Goal: Information Seeking & Learning: Learn about a topic

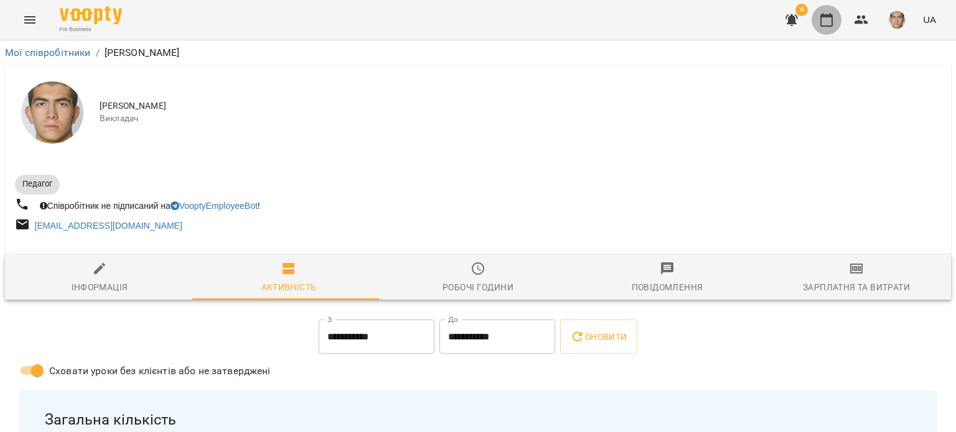
click at [820, 17] on icon "button" at bounding box center [826, 19] width 15 height 15
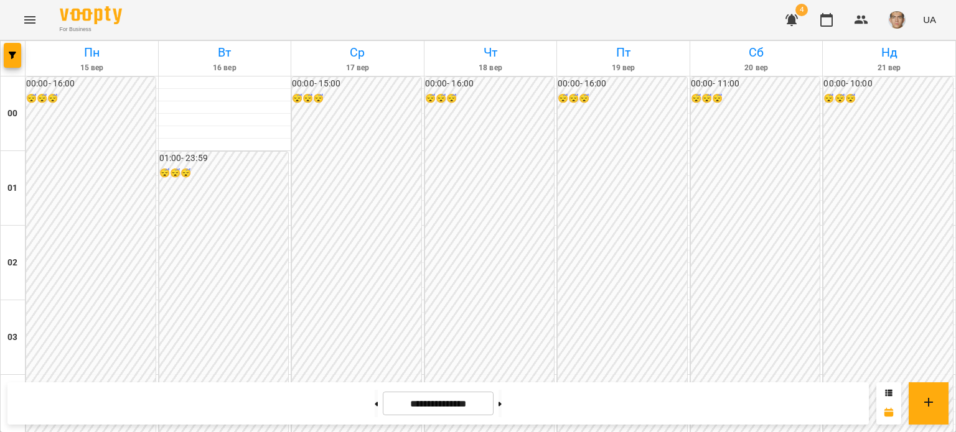
scroll to position [871, 0]
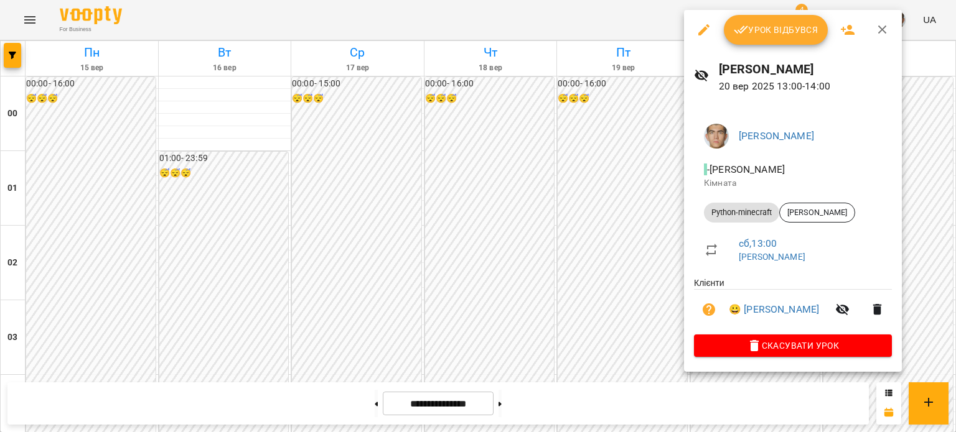
click at [662, 208] on div at bounding box center [478, 216] width 956 height 432
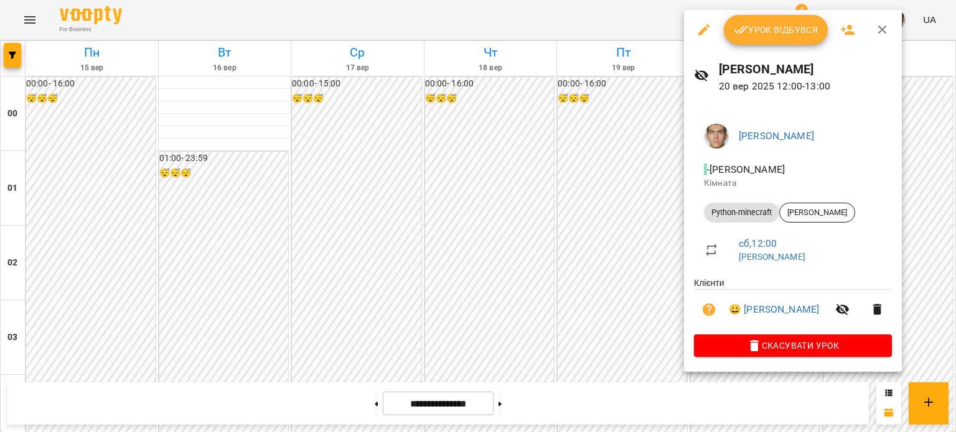
click at [654, 165] on div at bounding box center [478, 216] width 956 height 432
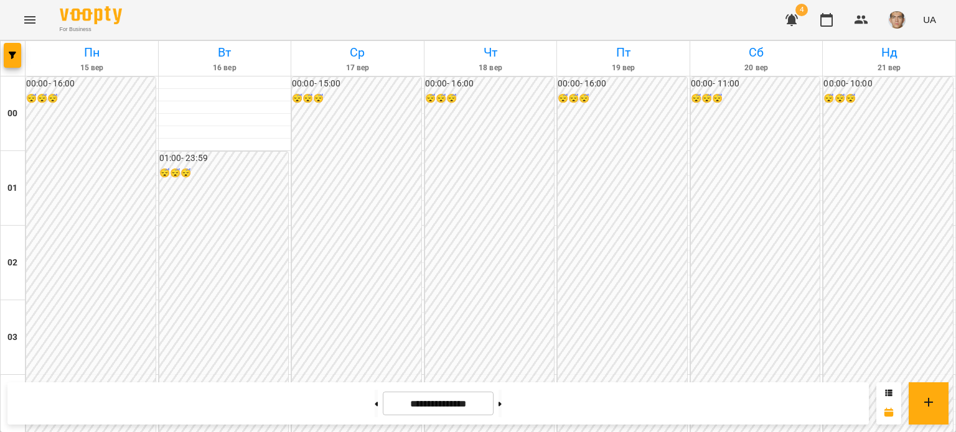
scroll to position [747, 0]
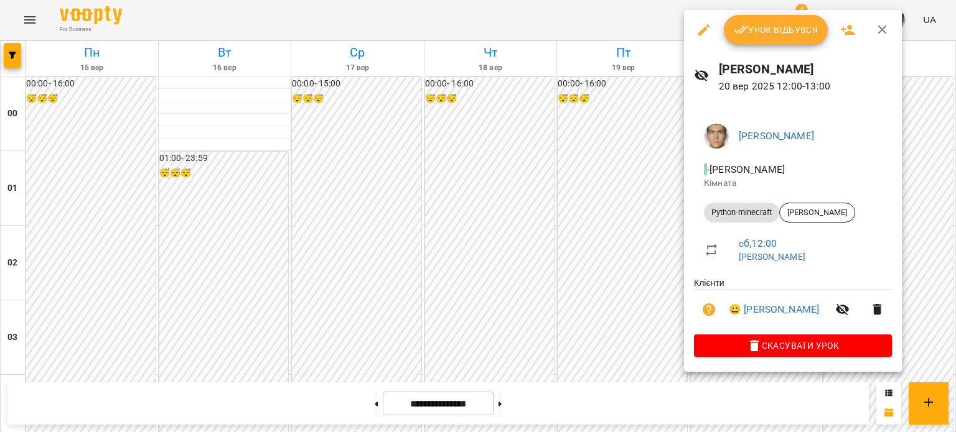
click at [558, 221] on div at bounding box center [478, 216] width 956 height 432
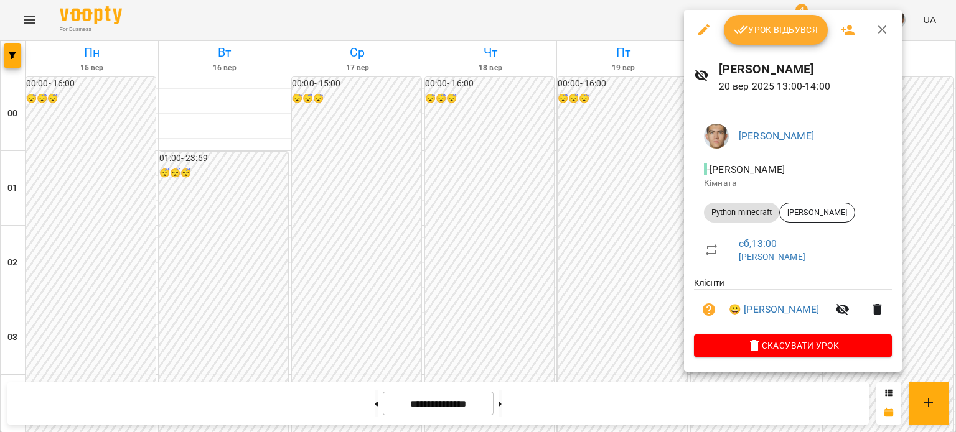
click at [612, 256] on div at bounding box center [478, 216] width 956 height 432
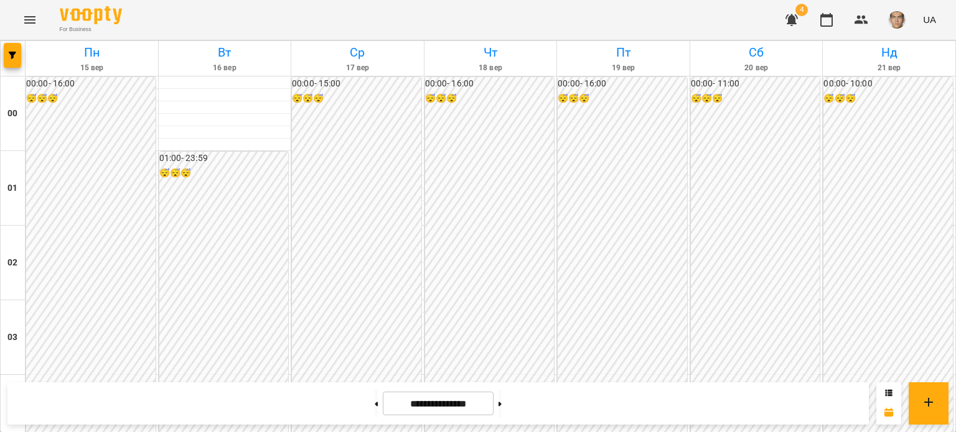
scroll to position [1058, 0]
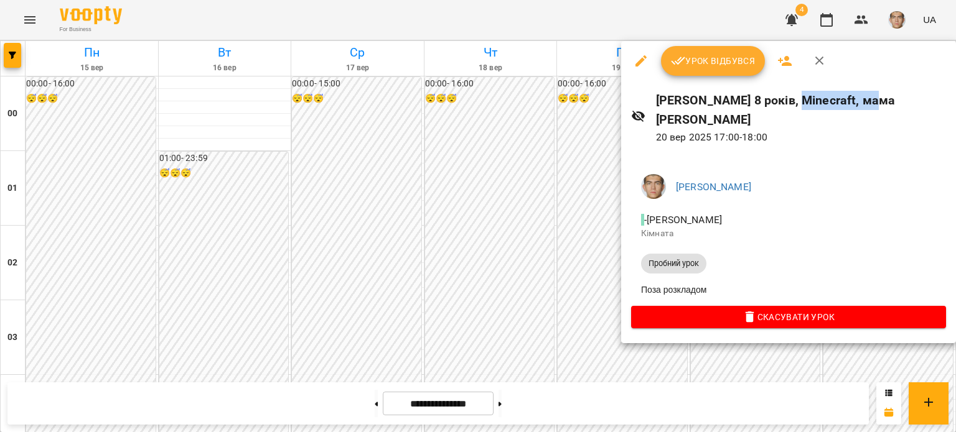
drag, startPoint x: 791, startPoint y: 104, endPoint x: 860, endPoint y: 108, distance: 69.8
click at [864, 105] on h6 "[PERSON_NAME] 8 років, Minecraft, мама [PERSON_NAME]" at bounding box center [801, 110] width 290 height 39
click at [590, 141] on div at bounding box center [478, 216] width 956 height 432
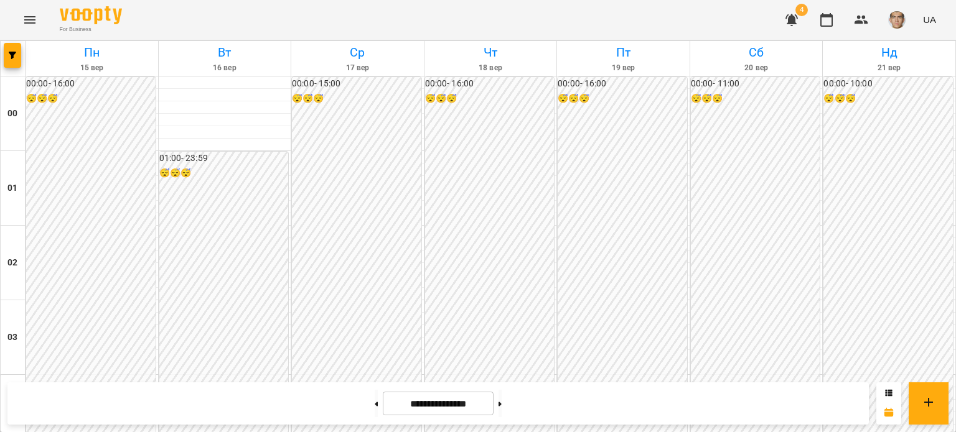
scroll to position [747, 0]
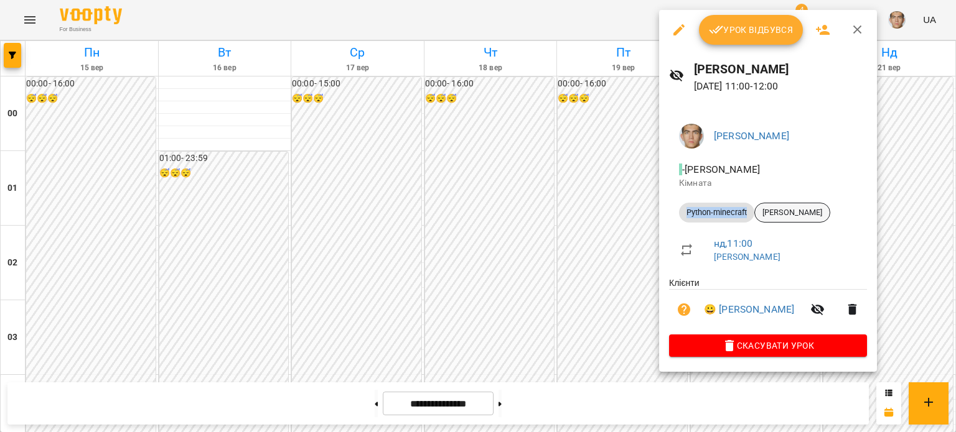
drag, startPoint x: 681, startPoint y: 213, endPoint x: 758, endPoint y: 213, distance: 76.5
click at [758, 213] on li "Python-minecraft [PERSON_NAME]" at bounding box center [768, 213] width 198 height 30
click at [570, 184] on div at bounding box center [478, 216] width 956 height 432
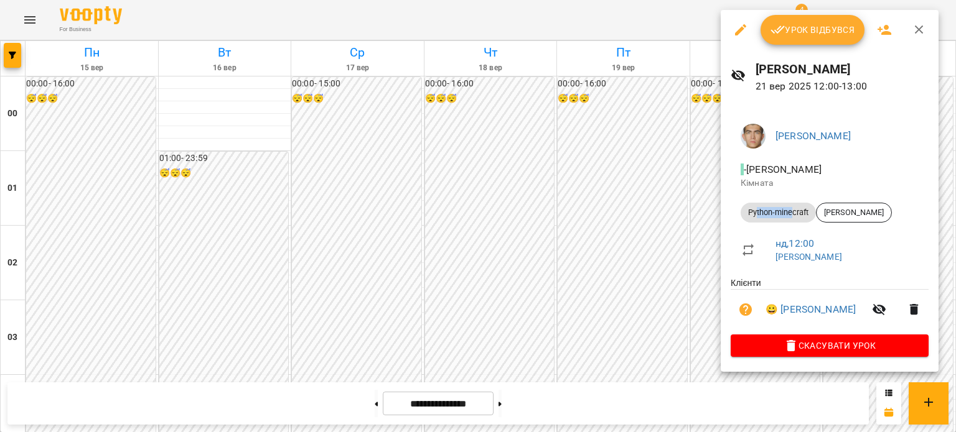
drag, startPoint x: 755, startPoint y: 221, endPoint x: 790, endPoint y: 223, distance: 34.9
click at [790, 223] on li "Python-minecraft [PERSON_NAME]" at bounding box center [829, 213] width 198 height 30
click at [615, 208] on div at bounding box center [478, 216] width 956 height 432
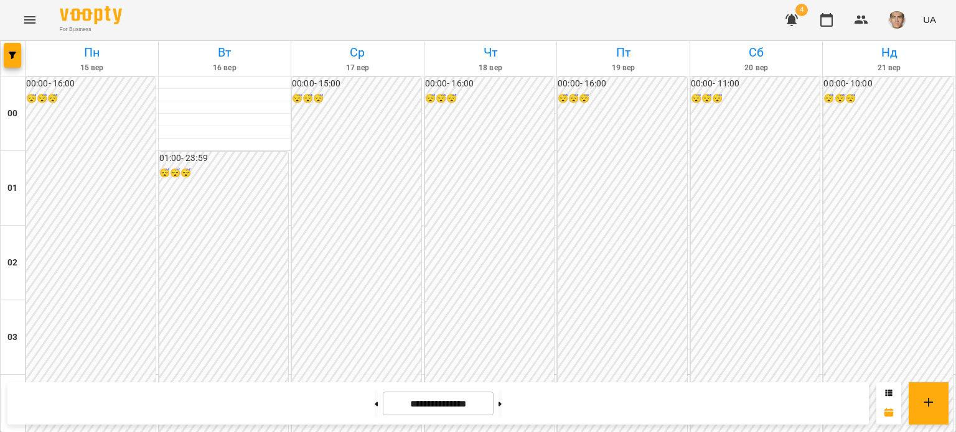
scroll to position [933, 0]
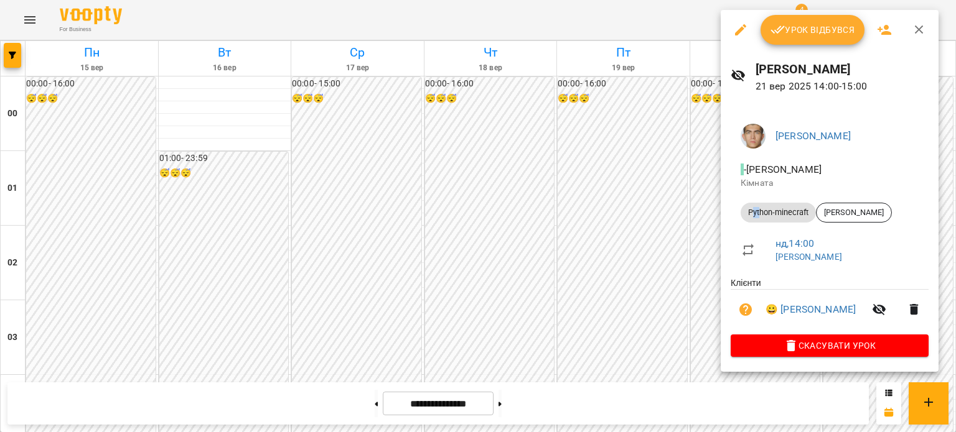
drag, startPoint x: 753, startPoint y: 211, endPoint x: 766, endPoint y: 212, distance: 13.7
click at [767, 211] on span "Python-minecraft" at bounding box center [777, 212] width 75 height 11
drag, startPoint x: 610, startPoint y: 204, endPoint x: 618, endPoint y: 200, distance: 9.2
click at [611, 204] on div at bounding box center [478, 216] width 956 height 432
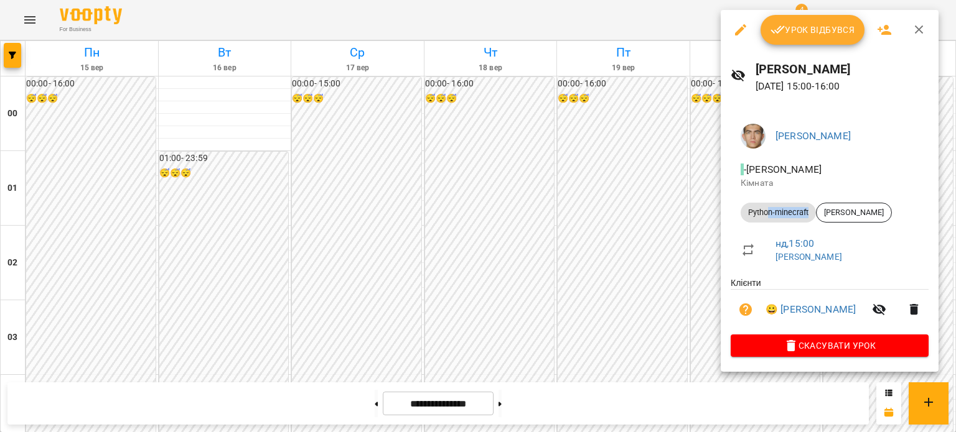
drag, startPoint x: 776, startPoint y: 213, endPoint x: 826, endPoint y: 224, distance: 51.0
click at [839, 225] on li "Python-minecraft [PERSON_NAME]" at bounding box center [829, 213] width 198 height 30
click at [623, 229] on div at bounding box center [478, 216] width 956 height 432
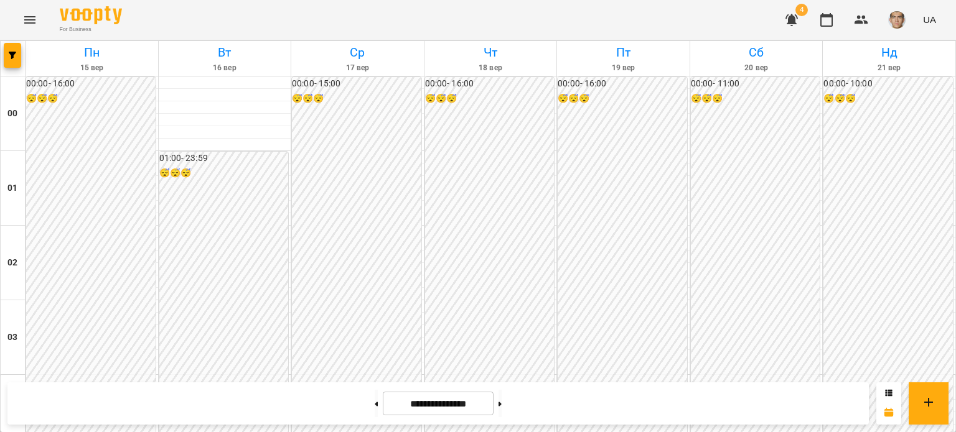
scroll to position [1058, 0]
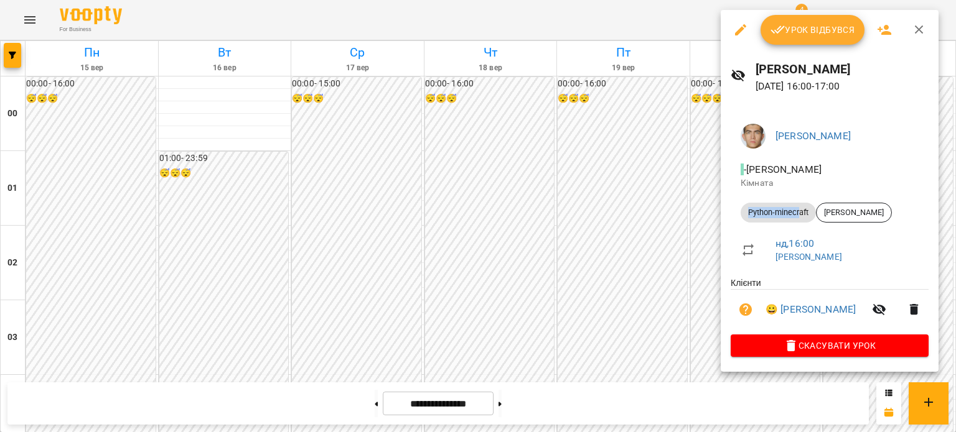
drag, startPoint x: 750, startPoint y: 207, endPoint x: 836, endPoint y: 228, distance: 89.0
click at [832, 221] on li "Python-minecraft [PERSON_NAME]" at bounding box center [829, 213] width 198 height 30
click at [624, 156] on div at bounding box center [478, 216] width 956 height 432
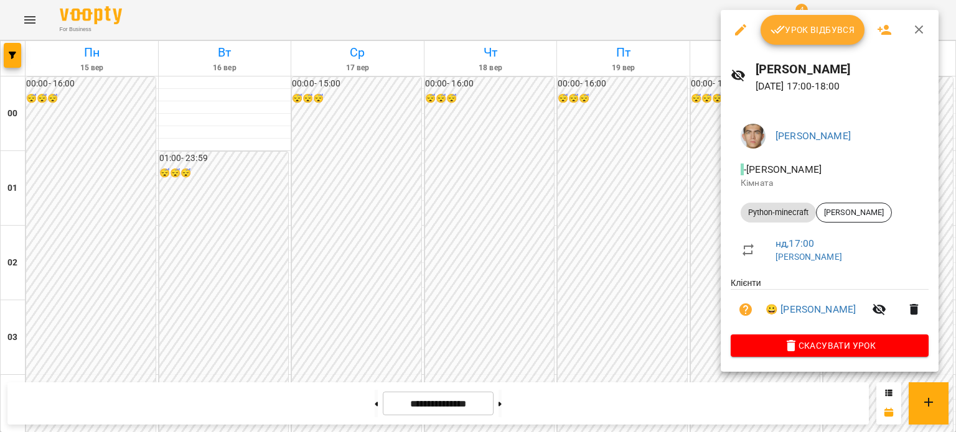
click at [622, 161] on div at bounding box center [478, 216] width 956 height 432
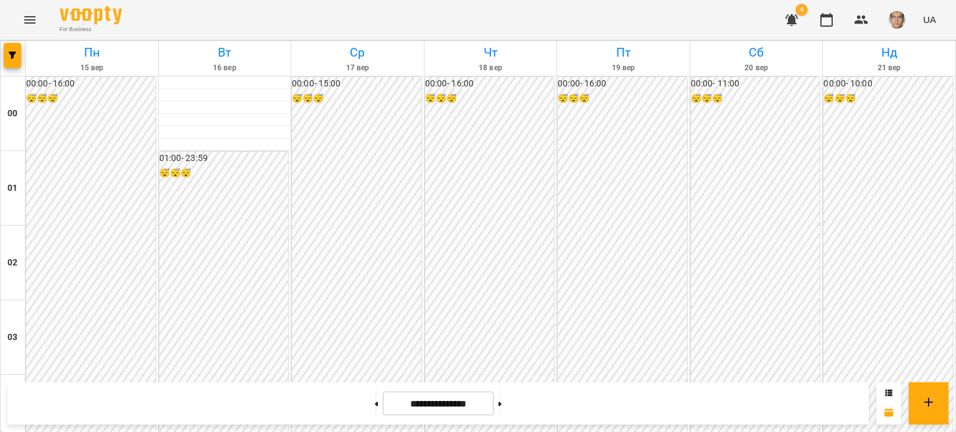
scroll to position [1182, 0]
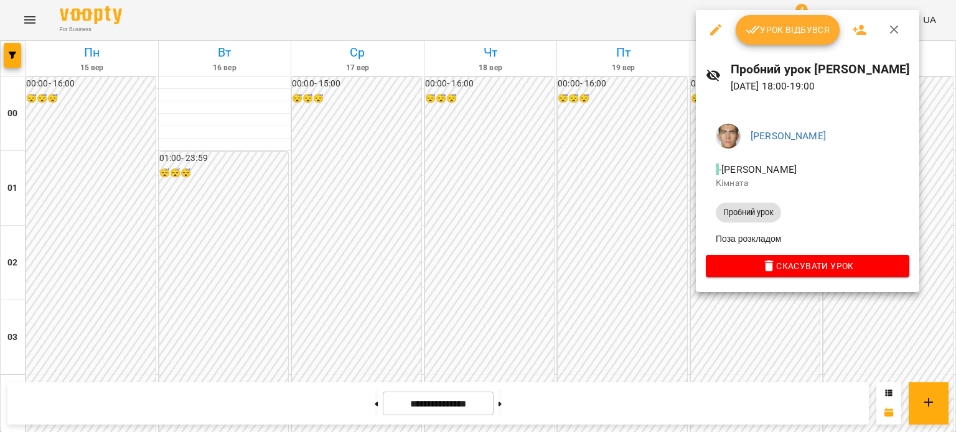
click at [656, 256] on div at bounding box center [478, 216] width 956 height 432
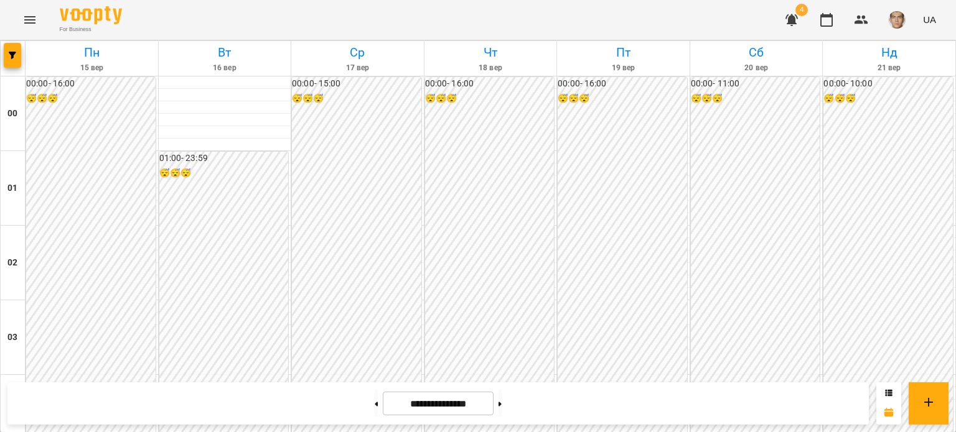
scroll to position [622, 0]
drag, startPoint x: 801, startPoint y: 289, endPoint x: 846, endPoint y: 304, distance: 47.8
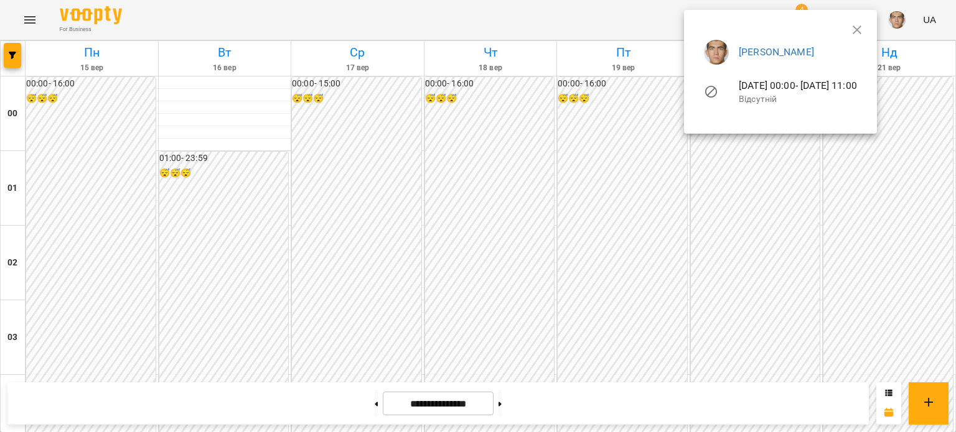
click at [867, 32] on ul "[PERSON_NAME] [DATE] 00:00 - [DATE] 11:00 Відсутній" at bounding box center [780, 74] width 173 height 89
click at [867, 34] on ul "[PERSON_NAME] [DATE] 00:00 - [DATE] 11:00 Відсутній" at bounding box center [780, 74] width 173 height 89
click at [864, 29] on icon "button" at bounding box center [856, 29] width 15 height 15
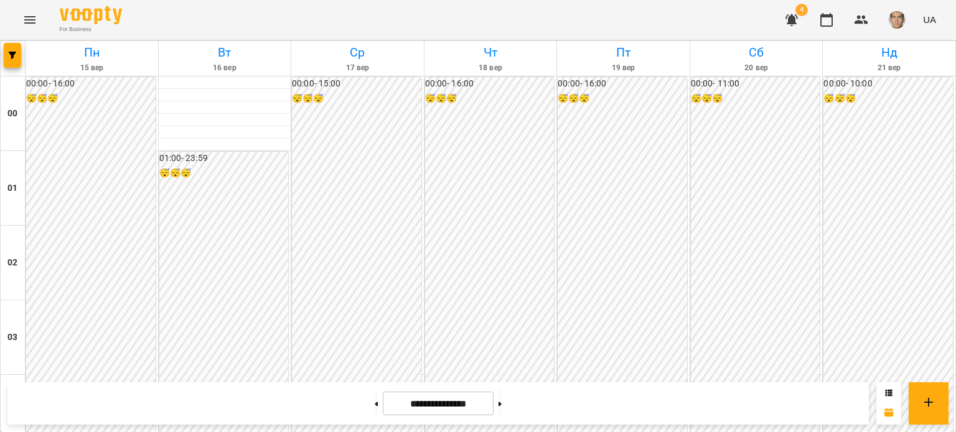
scroll to position [1182, 0]
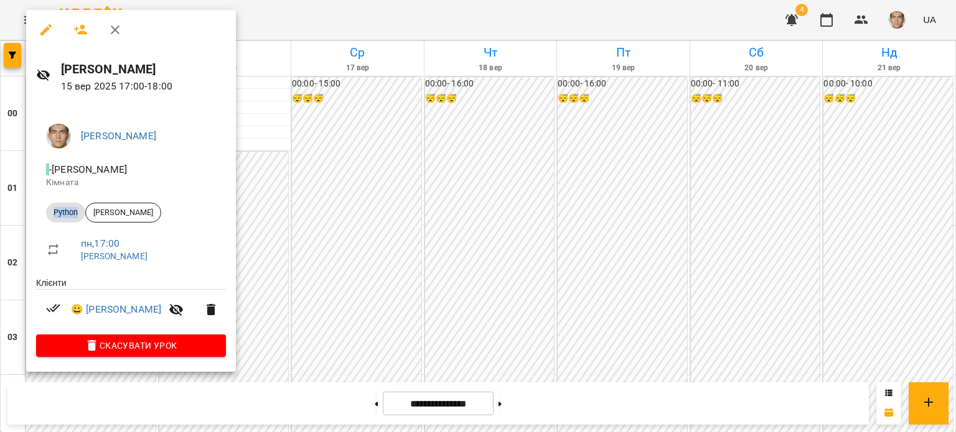
drag, startPoint x: 53, startPoint y: 214, endPoint x: 79, endPoint y: 217, distance: 26.2
click at [79, 217] on span "Python" at bounding box center [65, 212] width 39 height 11
click at [306, 222] on div at bounding box center [478, 216] width 956 height 432
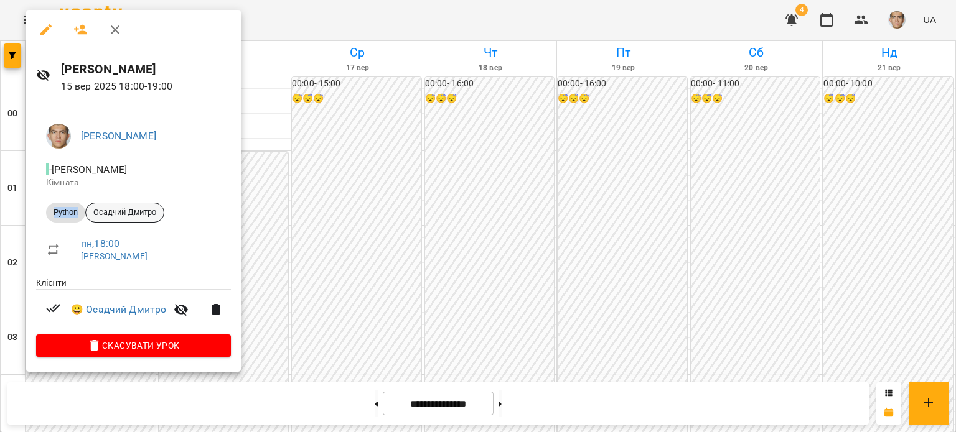
drag, startPoint x: 36, startPoint y: 203, endPoint x: 91, endPoint y: 214, distance: 55.8
click at [89, 211] on div "[PERSON_NAME] - [PERSON_NAME] Python [PERSON_NAME] , 18:00 [PERSON_NAME] 😀 [PER…" at bounding box center [133, 238] width 215 height 268
click at [283, 222] on div at bounding box center [478, 216] width 956 height 432
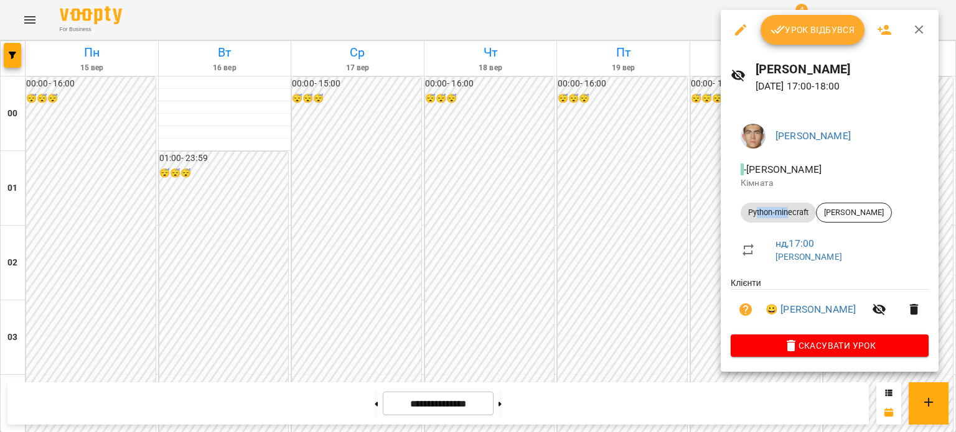
drag, startPoint x: 755, startPoint y: 222, endPoint x: 786, endPoint y: 215, distance: 31.9
click at [787, 215] on div "Python-minecraft" at bounding box center [777, 213] width 75 height 20
click at [636, 268] on div at bounding box center [478, 216] width 956 height 432
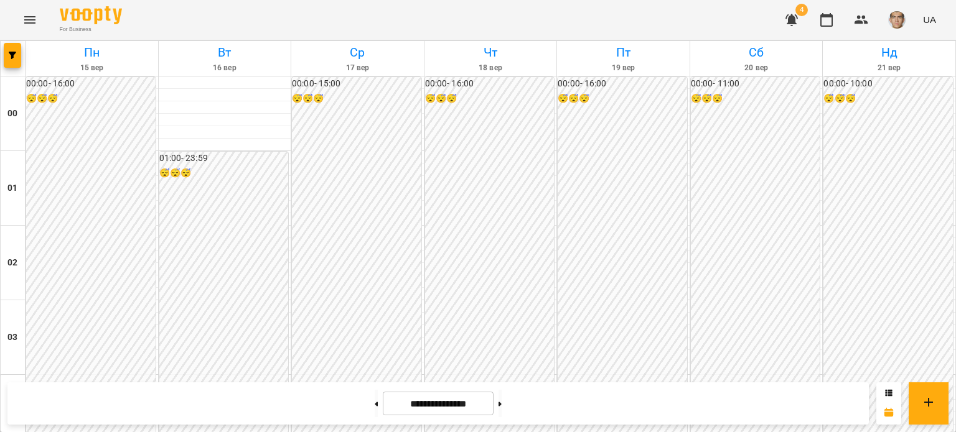
scroll to position [995, 0]
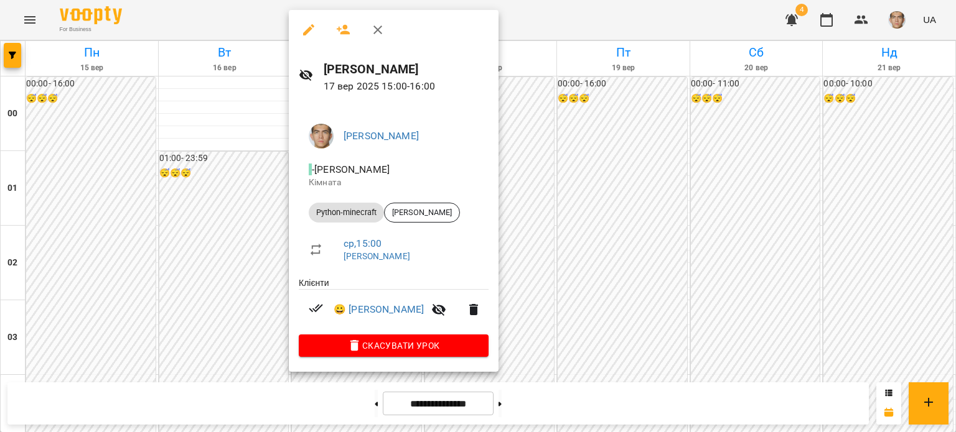
click at [227, 243] on div at bounding box center [478, 216] width 956 height 432
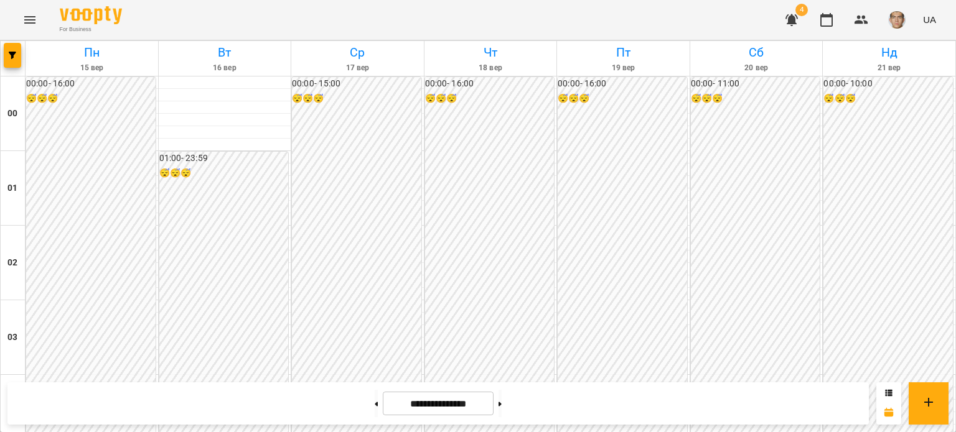
scroll to position [1058, 0]
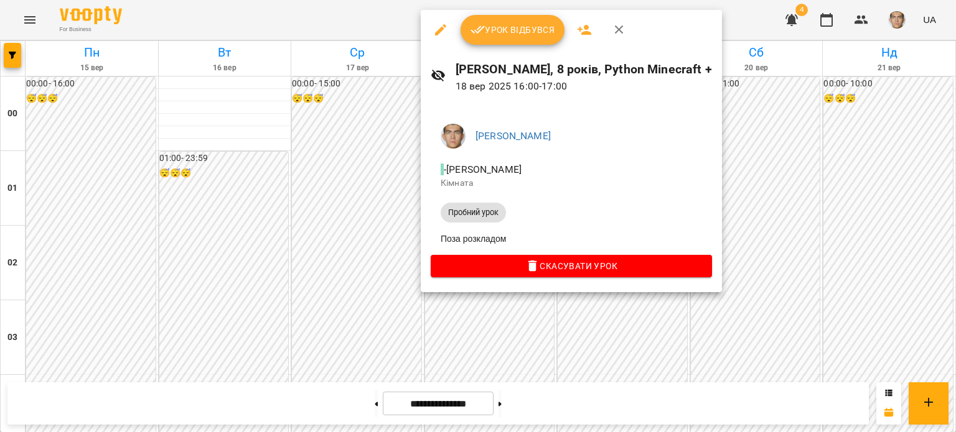
click at [474, 328] on div at bounding box center [478, 216] width 956 height 432
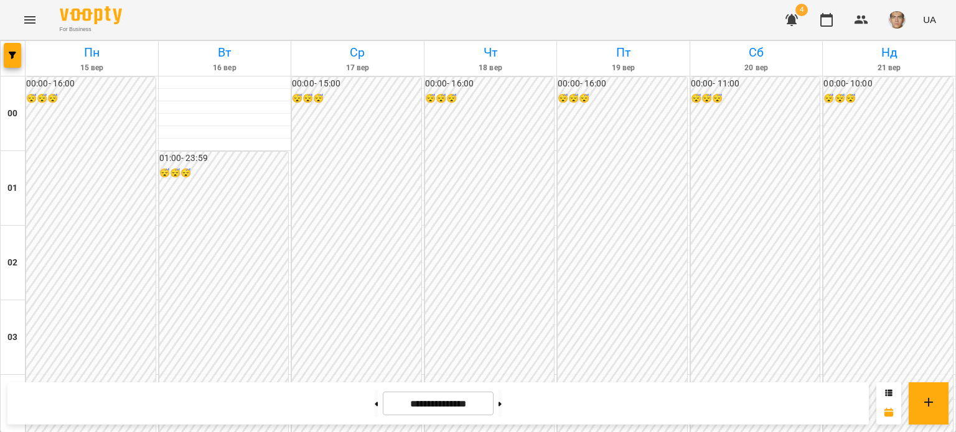
scroll to position [1182, 0]
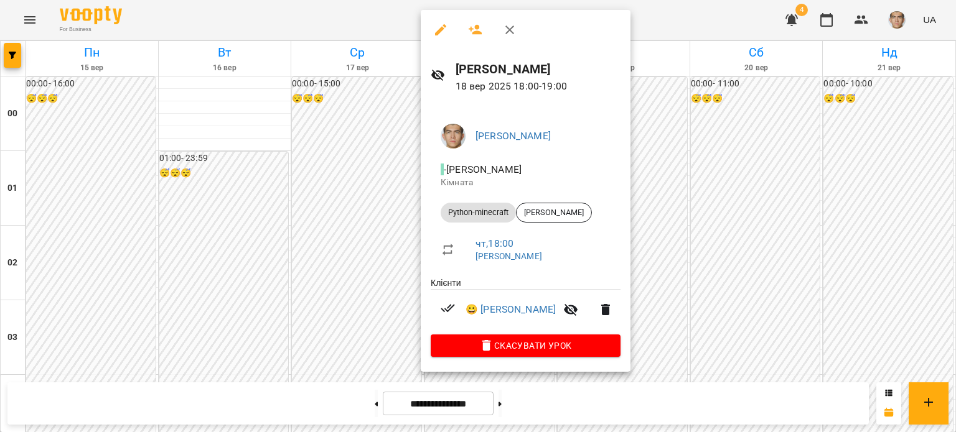
click at [363, 240] on div at bounding box center [478, 216] width 956 height 432
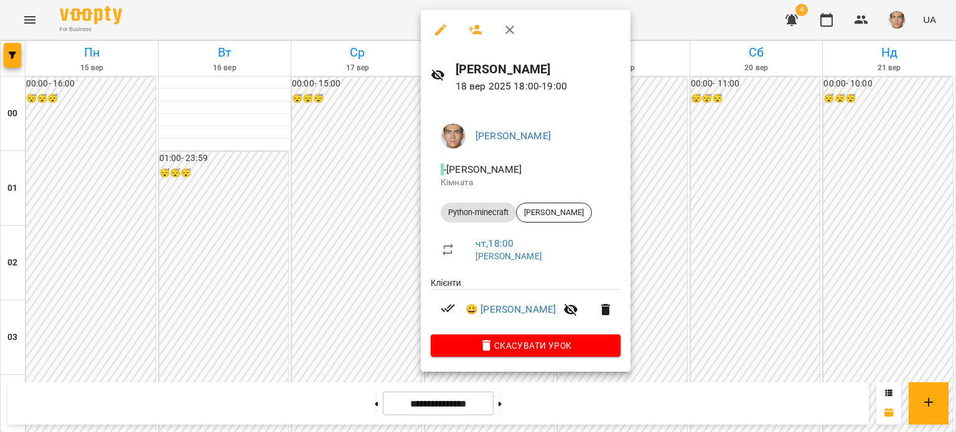
click at [315, 226] on div at bounding box center [478, 216] width 956 height 432
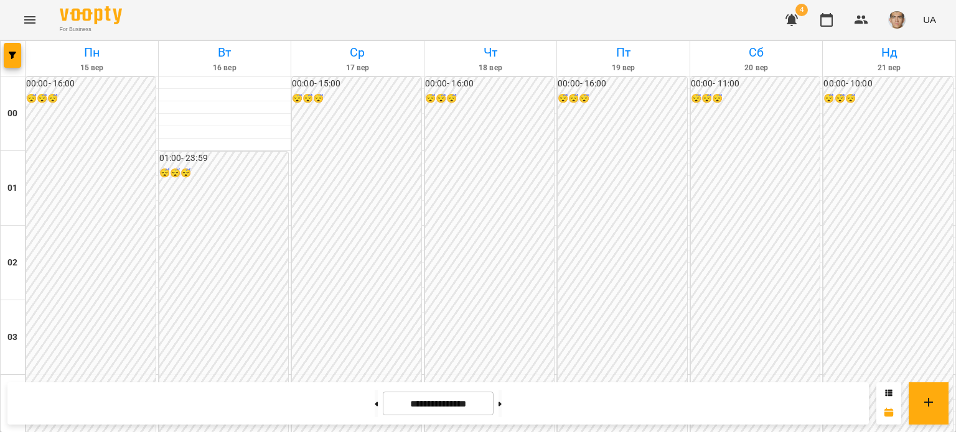
scroll to position [1058, 0]
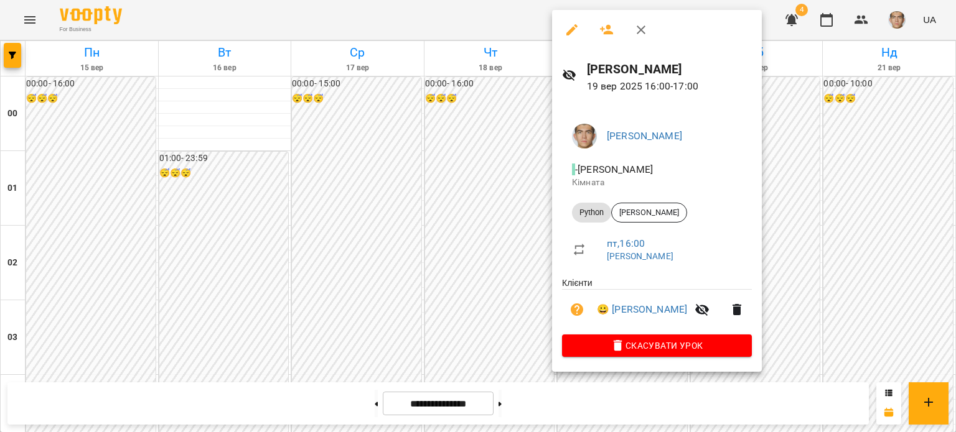
click at [528, 337] on div at bounding box center [478, 216] width 956 height 432
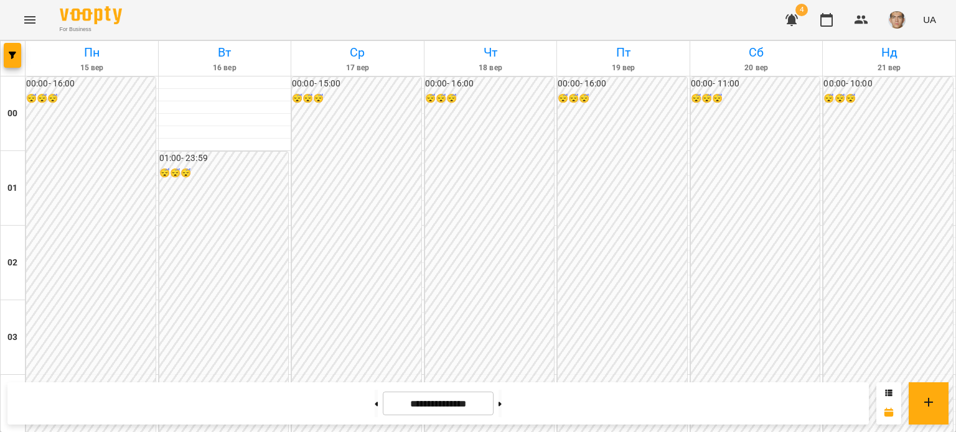
scroll to position [684, 0]
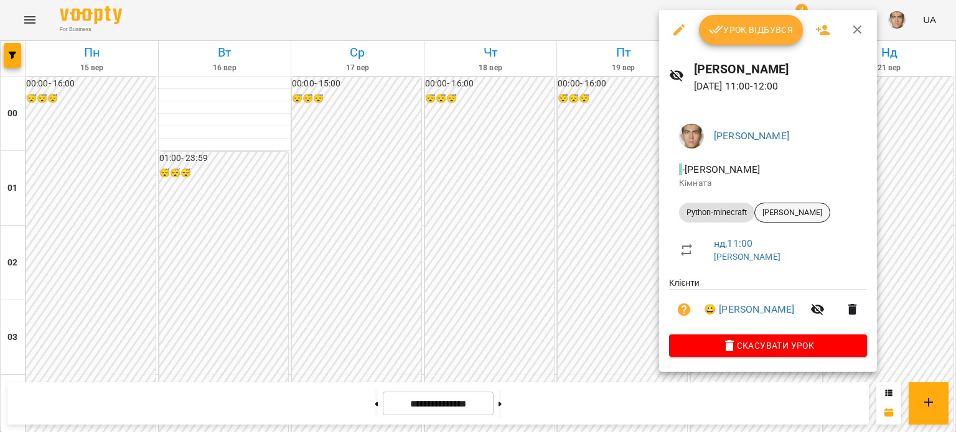
drag, startPoint x: 771, startPoint y: 219, endPoint x: 684, endPoint y: 223, distance: 87.2
click at [684, 223] on li "Python-minecraft [PERSON_NAME]" at bounding box center [768, 213] width 198 height 30
drag, startPoint x: 684, startPoint y: 222, endPoint x: 745, endPoint y: 215, distance: 61.4
click at [745, 215] on li "Python-minecraft [PERSON_NAME]" at bounding box center [768, 213] width 198 height 30
drag, startPoint x: 592, startPoint y: 207, endPoint x: 606, endPoint y: 205, distance: 13.8
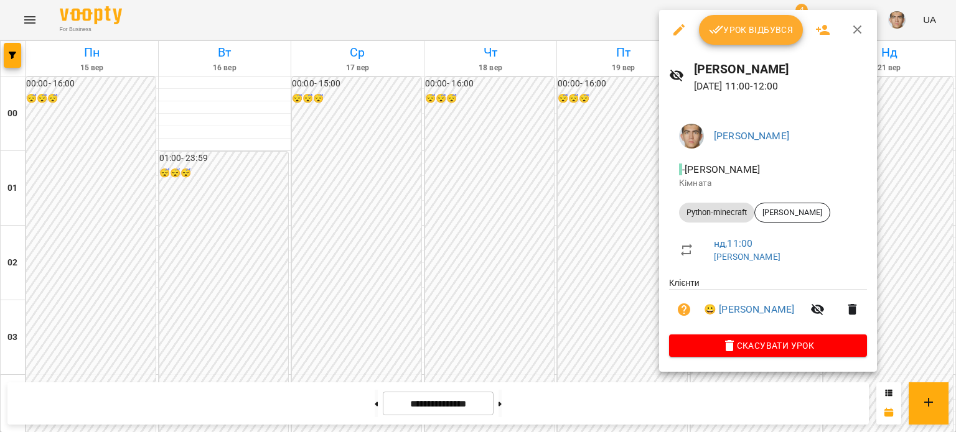
click at [597, 207] on div at bounding box center [478, 216] width 956 height 432
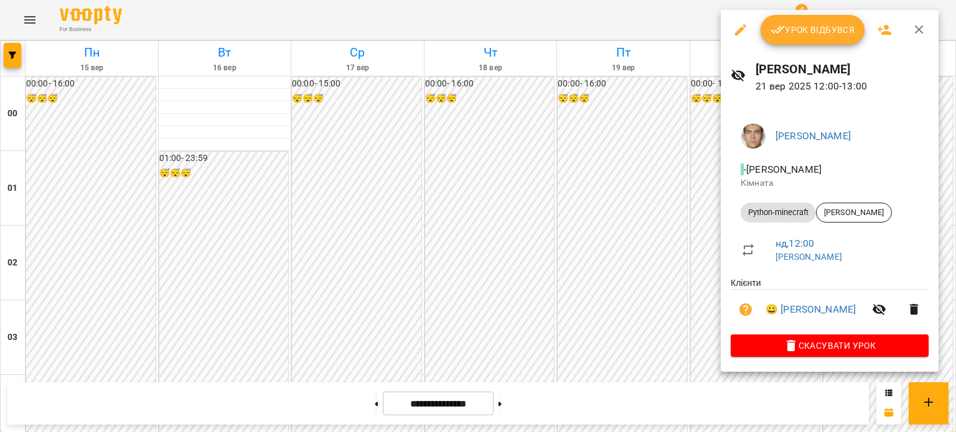
click at [577, 213] on div at bounding box center [478, 216] width 956 height 432
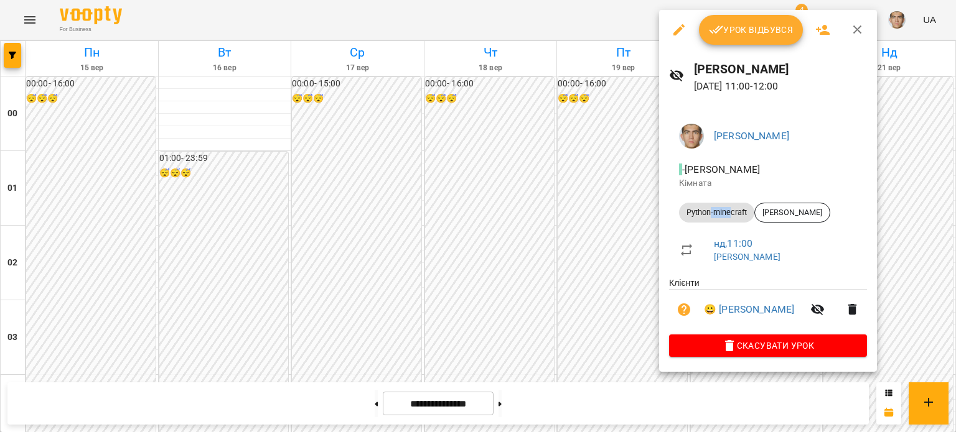
drag, startPoint x: 709, startPoint y: 215, endPoint x: 730, endPoint y: 207, distance: 22.9
click at [730, 207] on span "Python-minecraft" at bounding box center [716, 212] width 75 height 11
click at [707, 213] on span "Python-minecraft" at bounding box center [716, 212] width 75 height 11
drag, startPoint x: 699, startPoint y: 212, endPoint x: 723, endPoint y: 208, distance: 23.9
click at [723, 208] on span "Python-minecraft" at bounding box center [716, 212] width 75 height 11
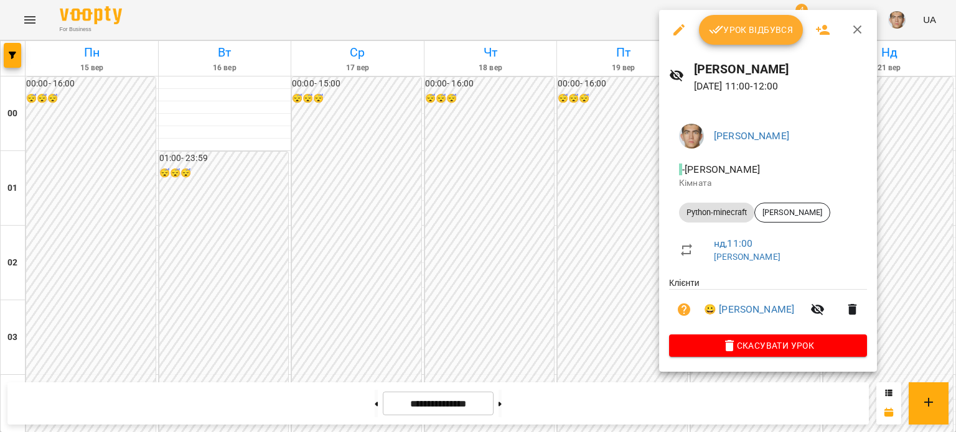
click at [675, 209] on li "Python-minecraft [PERSON_NAME]" at bounding box center [768, 213] width 198 height 30
drag, startPoint x: 676, startPoint y: 215, endPoint x: 747, endPoint y: 214, distance: 71.5
click at [747, 214] on li "Python-minecraft [PERSON_NAME]" at bounding box center [768, 213] width 198 height 30
drag, startPoint x: 773, startPoint y: 226, endPoint x: 806, endPoint y: 220, distance: 33.6
click at [806, 220] on li "Python-minecraft [PERSON_NAME]" at bounding box center [768, 213] width 198 height 30
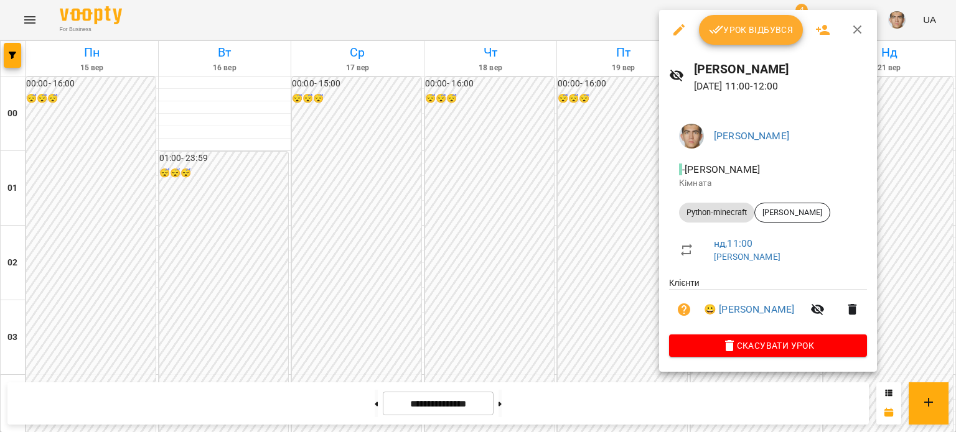
click at [638, 218] on div at bounding box center [478, 216] width 956 height 432
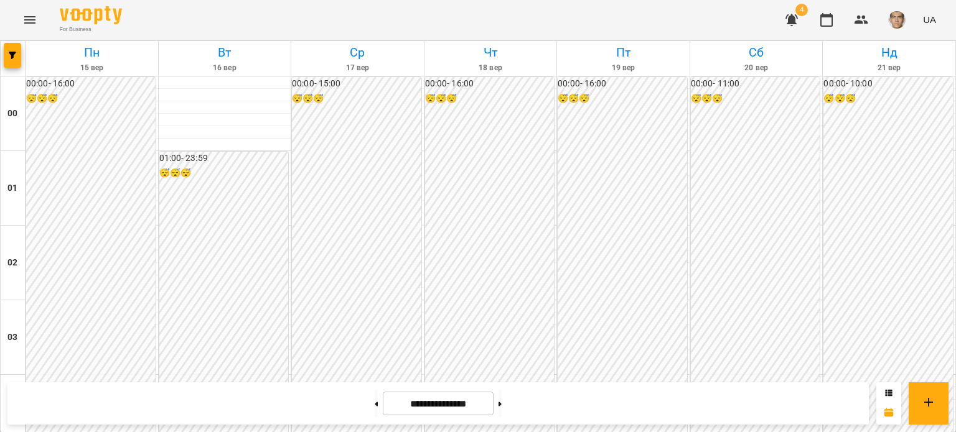
scroll to position [747, 0]
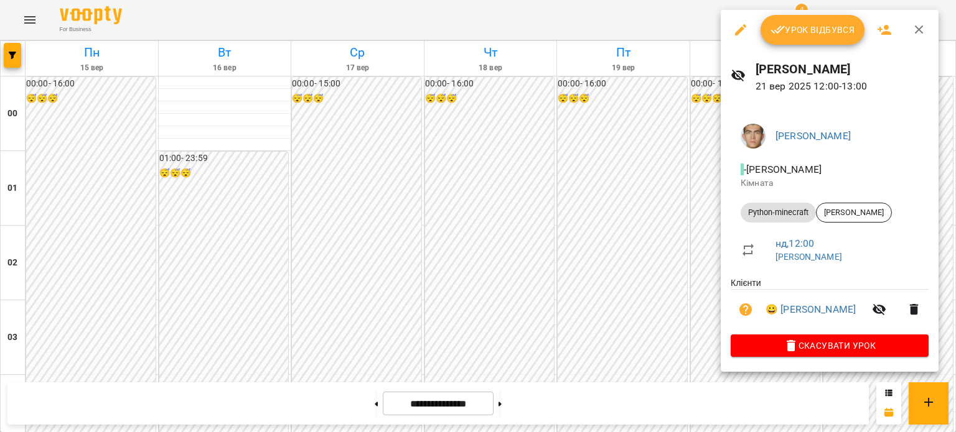
click at [684, 202] on div at bounding box center [478, 216] width 956 height 432
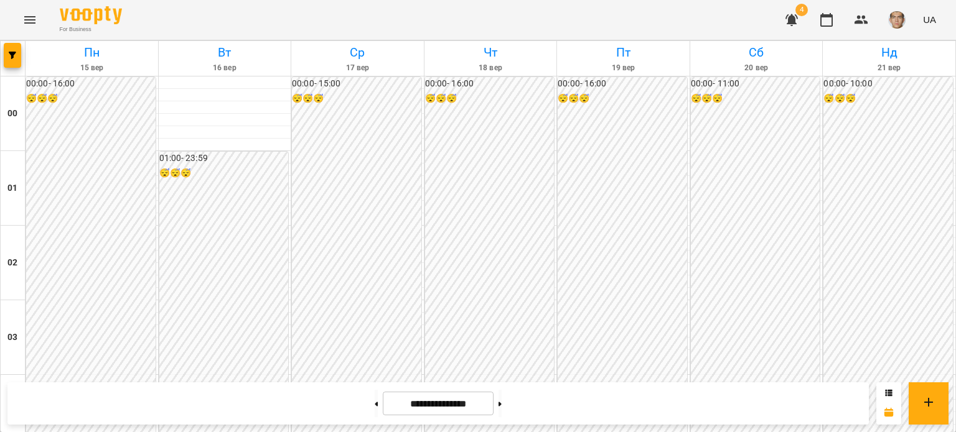
scroll to position [809, 0]
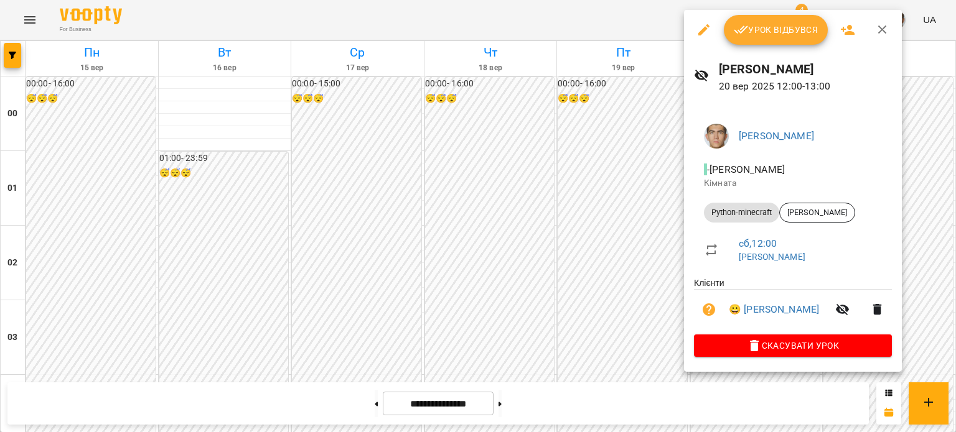
drag, startPoint x: 468, startPoint y: 134, endPoint x: 466, endPoint y: 141, distance: 7.9
click at [466, 141] on div at bounding box center [478, 216] width 956 height 432
